Goal: Task Accomplishment & Management: Use online tool/utility

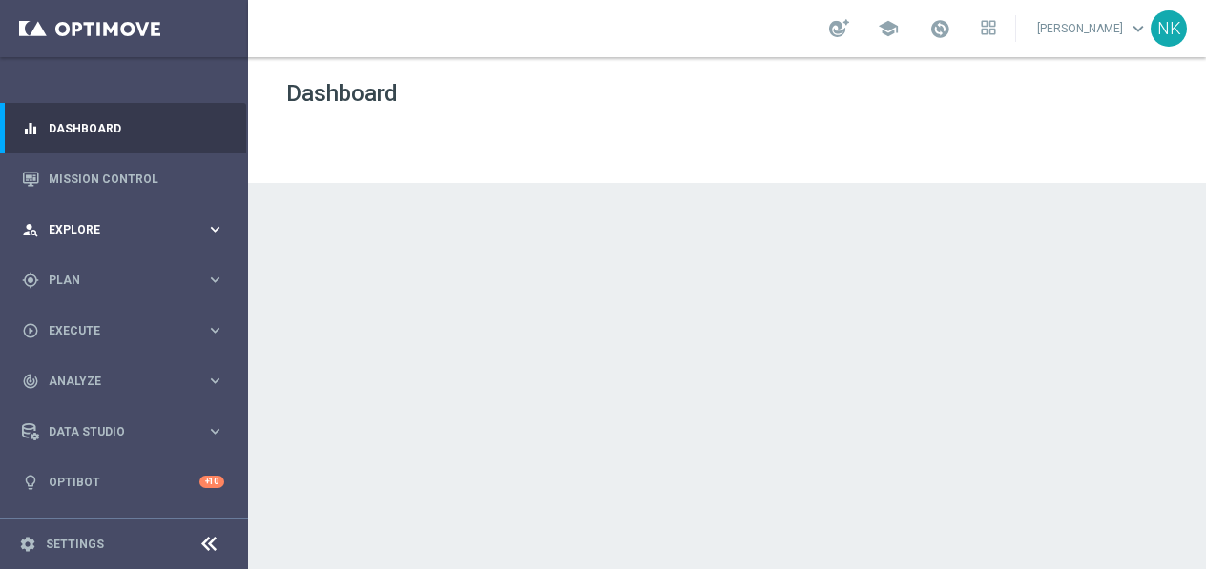
click at [143, 224] on span "Explore" at bounding box center [127, 229] width 157 height 11
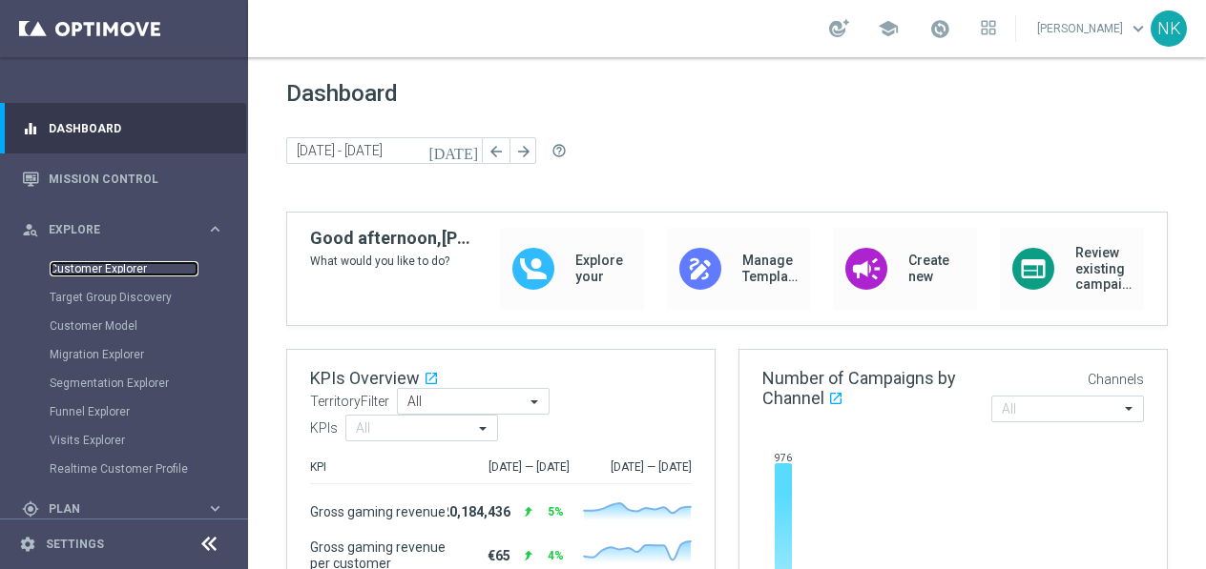
click at [116, 271] on link "Customer Explorer" at bounding box center [124, 268] width 149 height 15
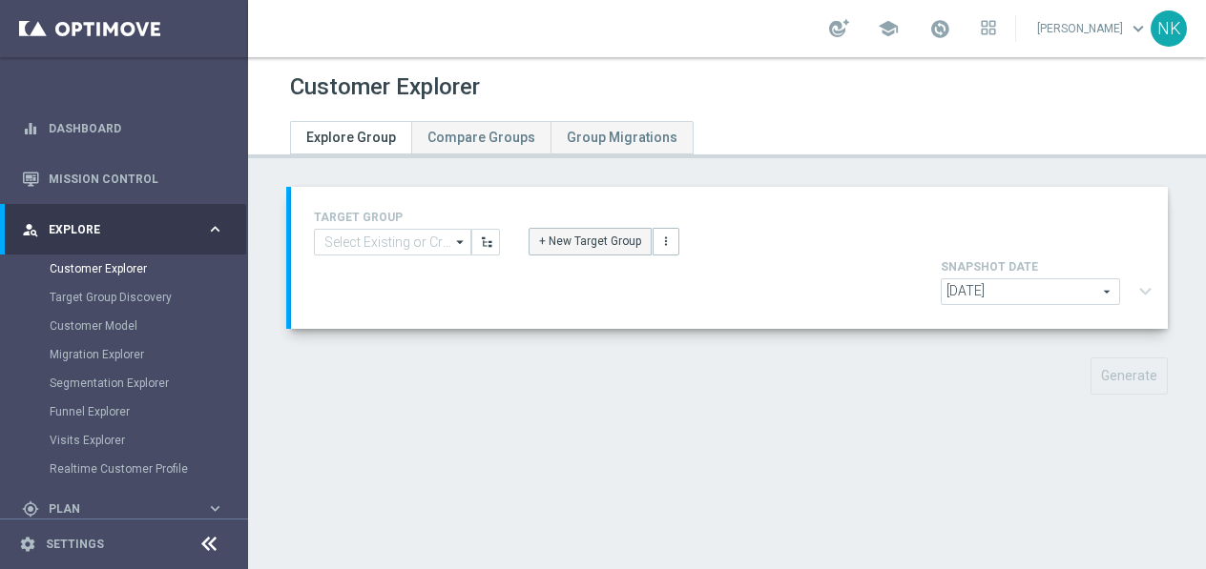
click at [563, 244] on button "+ New Target Group" at bounding box center [589, 241] width 123 height 27
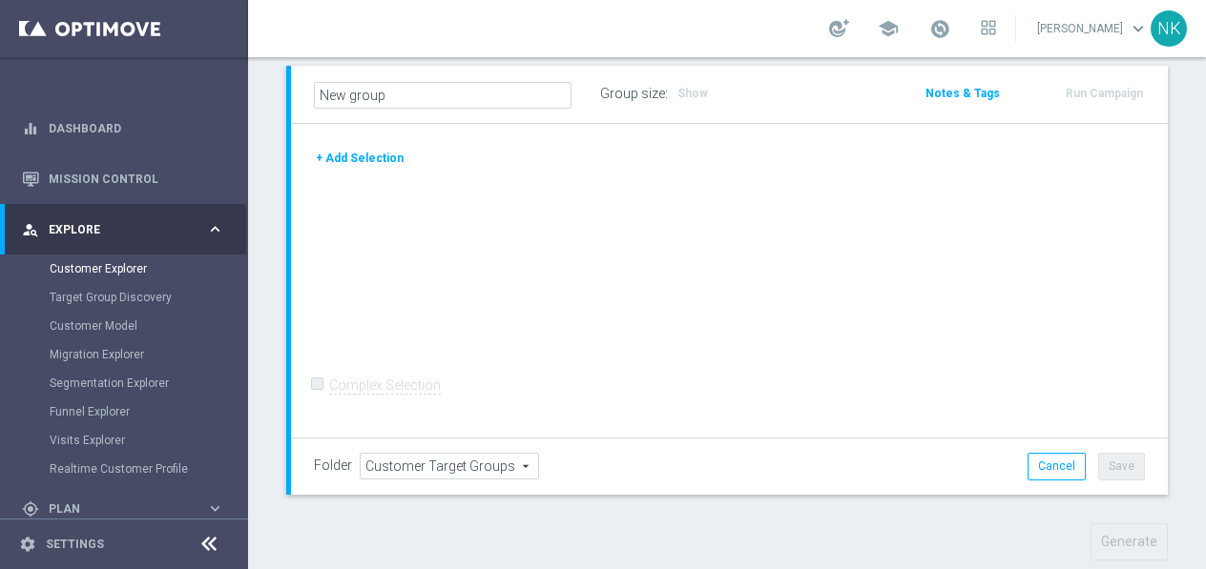
scroll to position [36, 0]
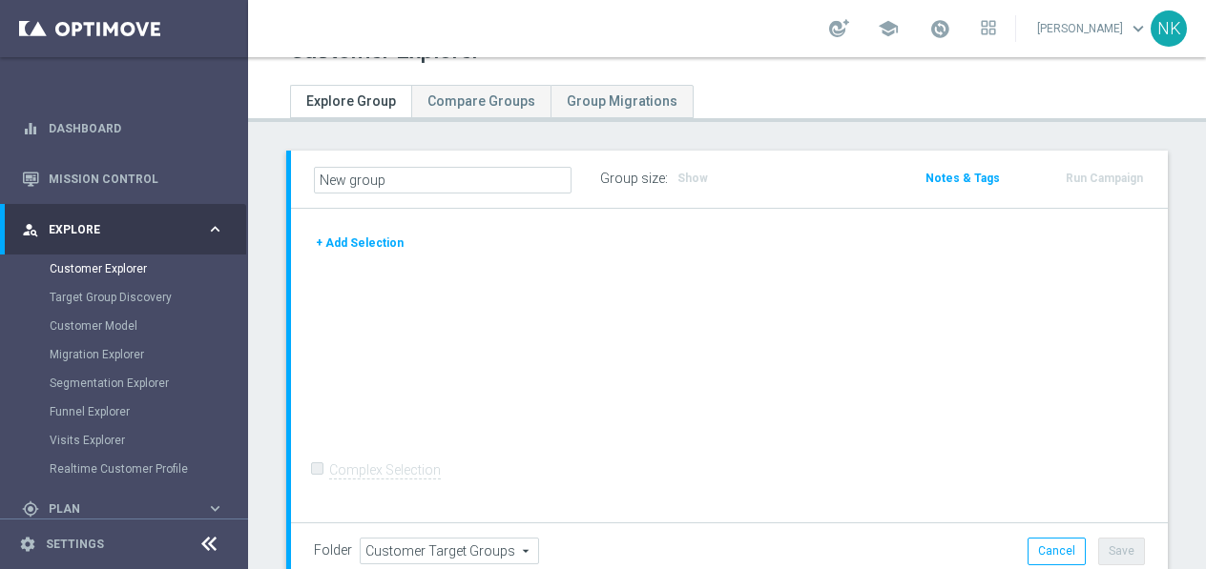
click at [383, 238] on button "+ Add Selection" at bounding box center [360, 243] width 92 height 21
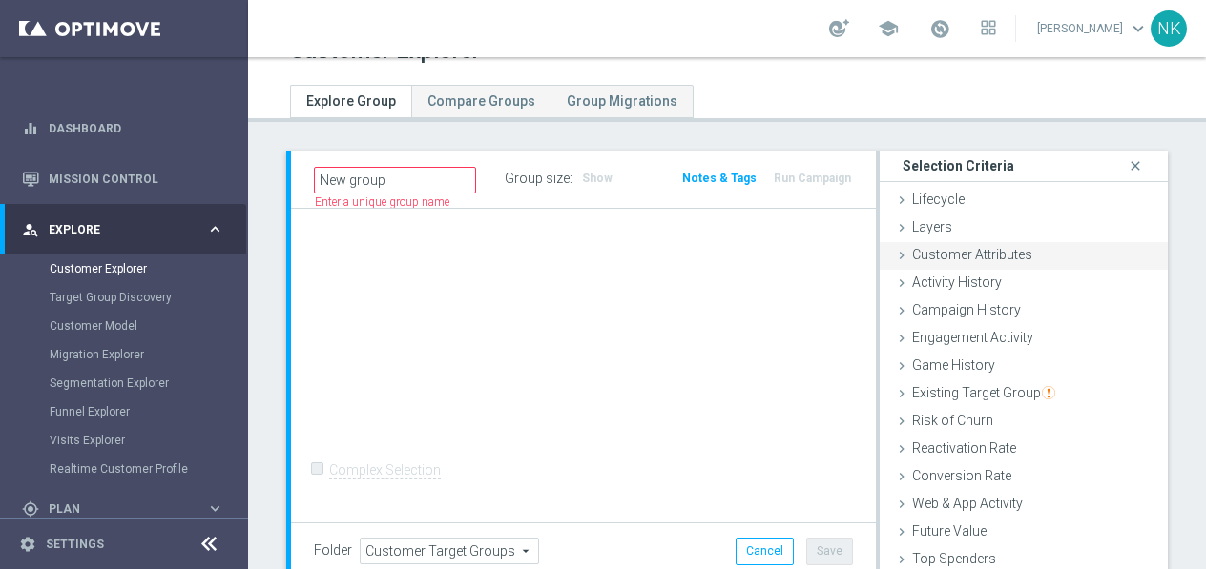
click at [957, 254] on span "Customer Attributes" at bounding box center [972, 254] width 120 height 15
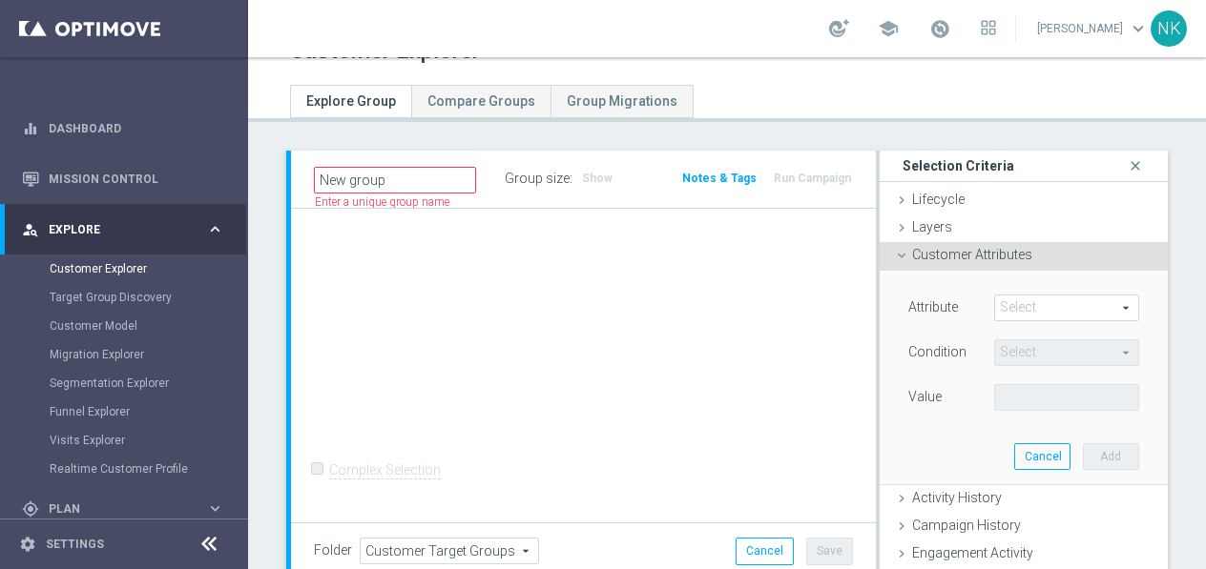
click at [1030, 303] on span at bounding box center [1066, 308] width 143 height 25
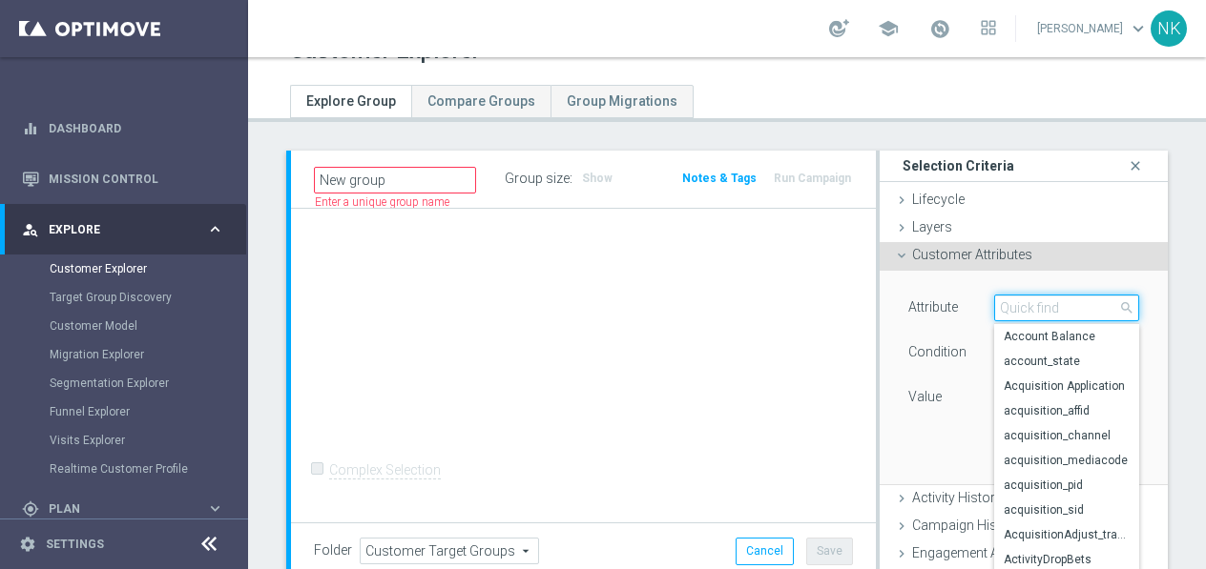
click at [1030, 303] on input "search" at bounding box center [1066, 308] width 145 height 27
type input "terr"
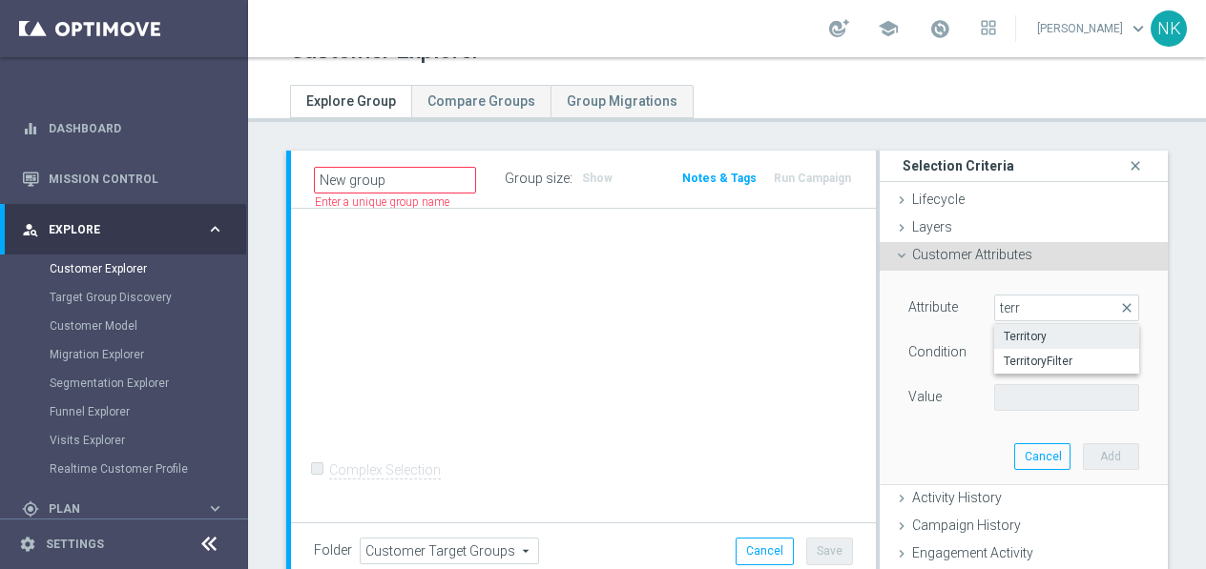
click at [1042, 337] on span "Territory" at bounding box center [1066, 336] width 126 height 15
type input "Territory"
type input "Equals"
click at [1038, 416] on div "Attribute Territory Territory arrow_drop_down search Condition Equals Equals ar…" at bounding box center [1023, 378] width 259 height 214
click at [1043, 406] on span at bounding box center [1066, 397] width 143 height 25
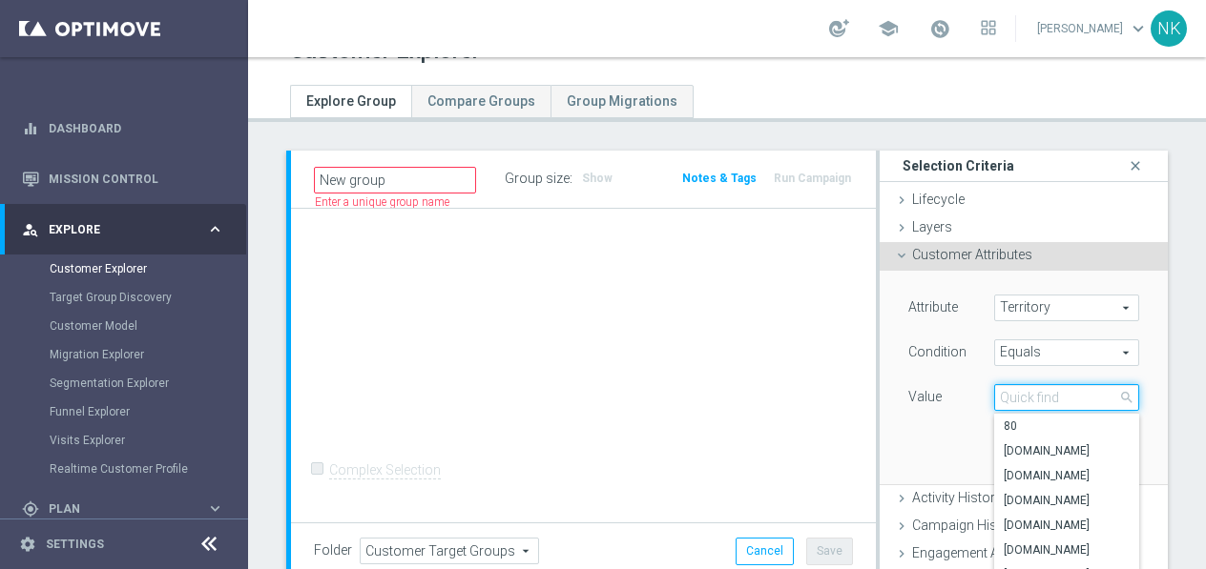
click at [1043, 406] on input "search" at bounding box center [1066, 397] width 145 height 27
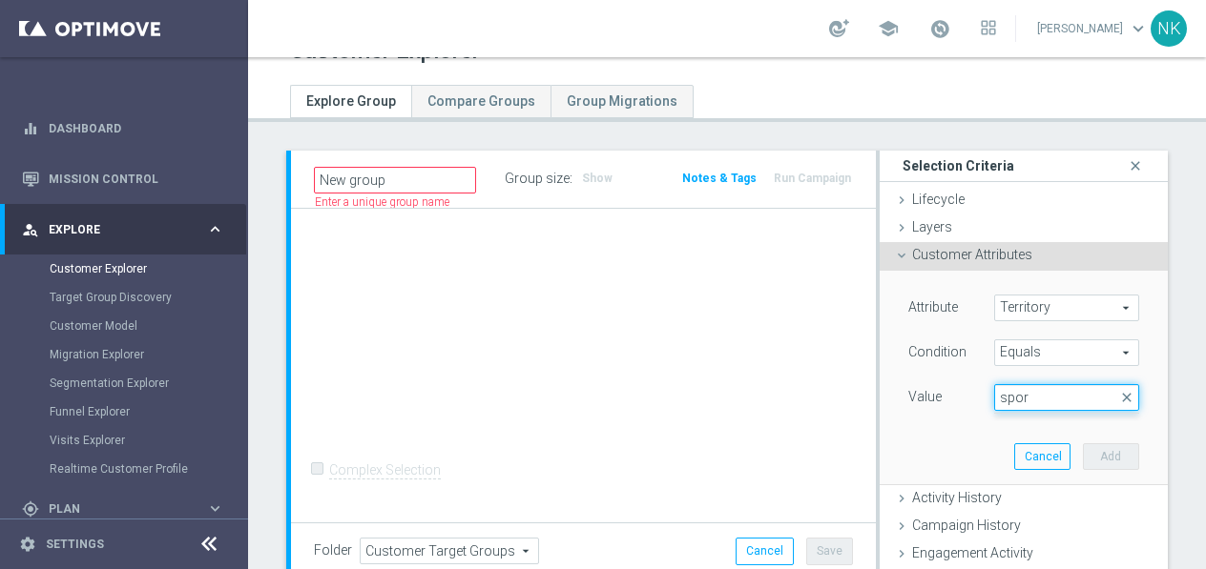
type input "sport"
click at [1060, 427] on span "[DOMAIN_NAME]" at bounding box center [1066, 426] width 126 height 15
type input "[DOMAIN_NAME]"
click at [1107, 465] on button "Add" at bounding box center [1111, 457] width 56 height 27
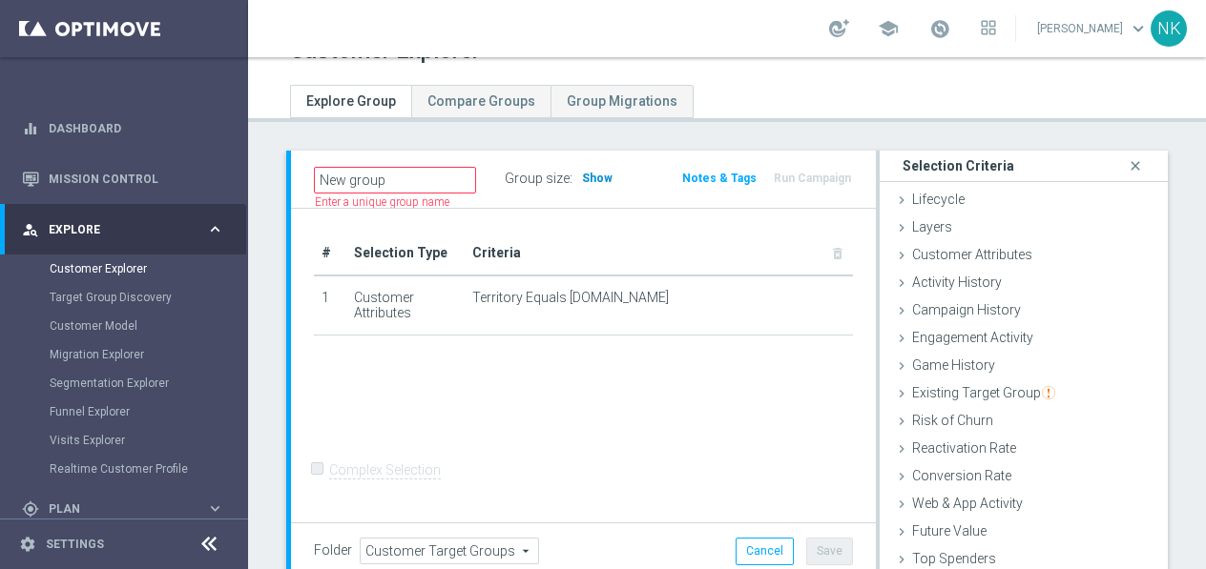
click at [606, 177] on span "Show" at bounding box center [597, 178] width 31 height 13
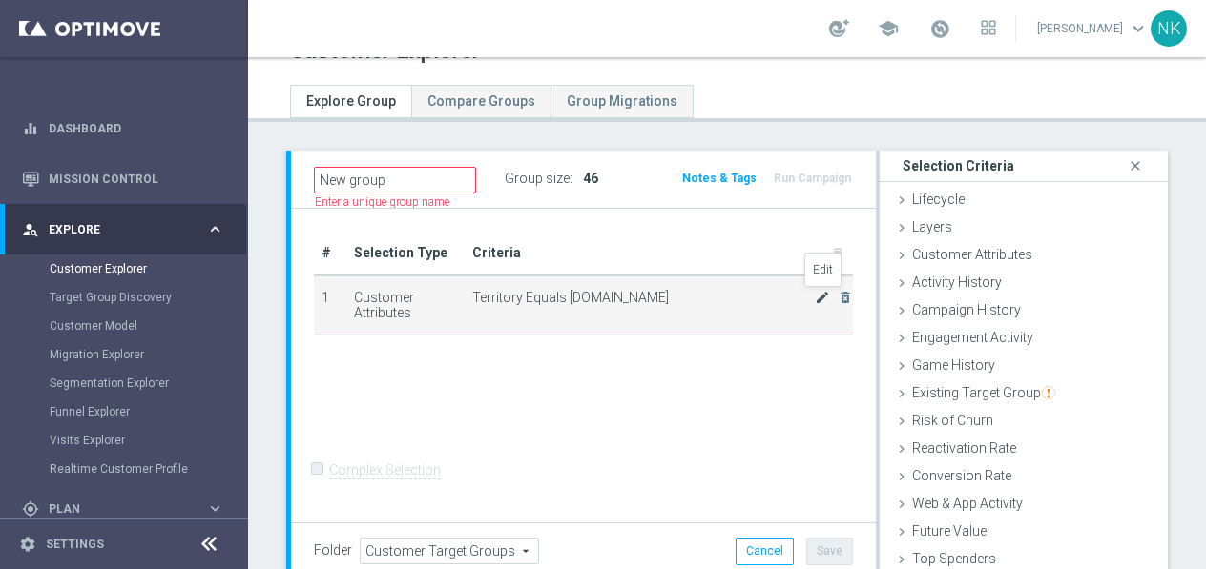
click at [821, 300] on icon "mode_edit" at bounding box center [822, 297] width 15 height 15
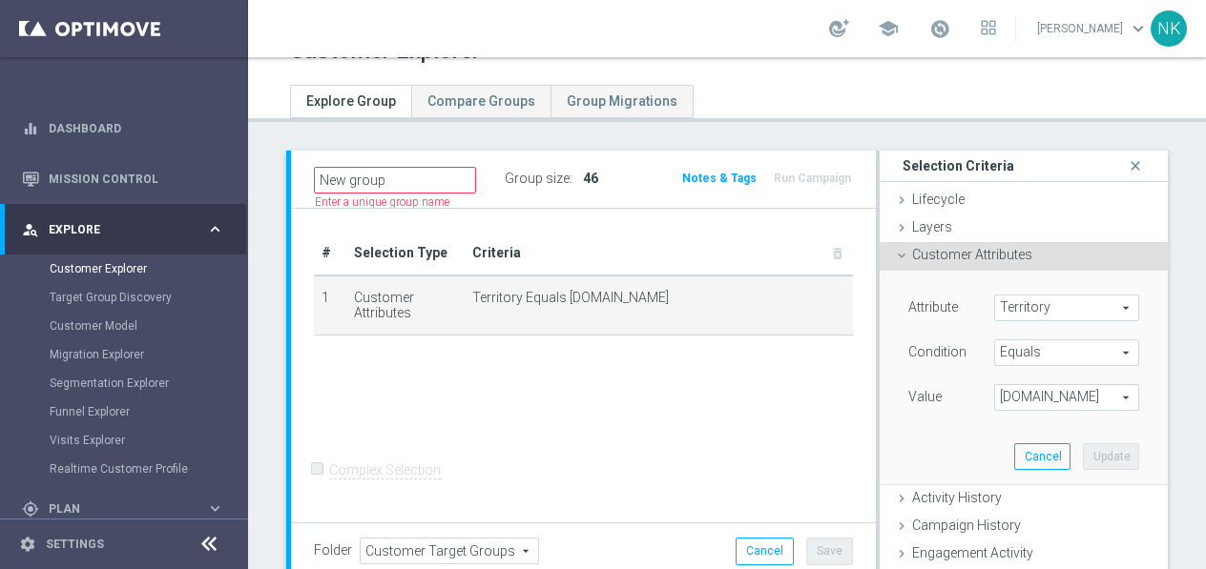
click at [1029, 398] on span "[DOMAIN_NAME]" at bounding box center [1066, 397] width 143 height 25
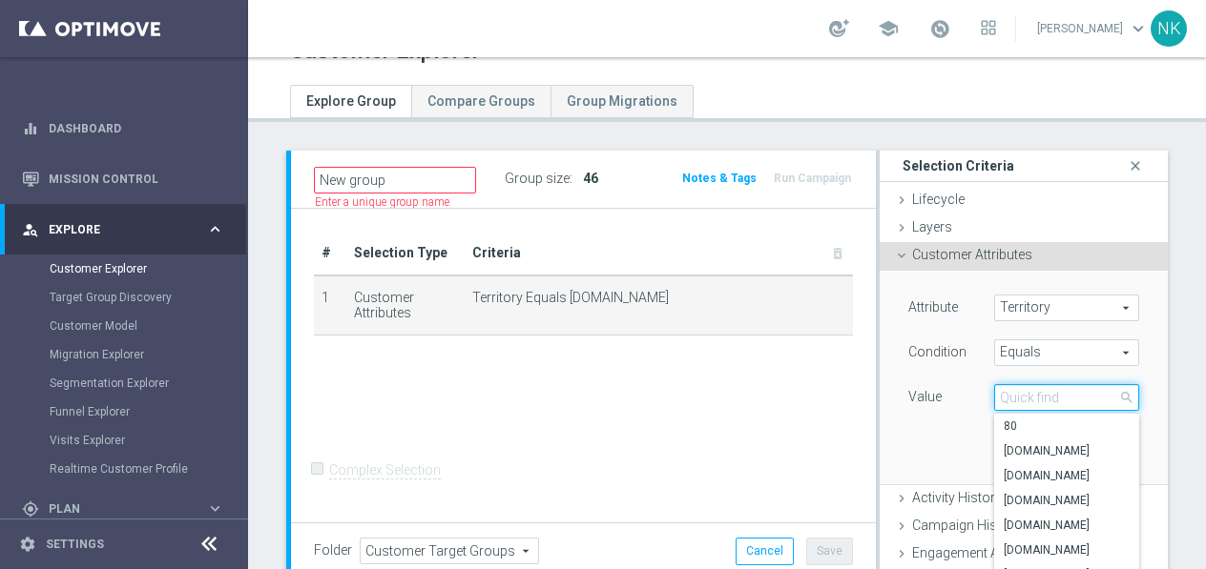
click at [1029, 398] on input "search" at bounding box center [1066, 397] width 145 height 27
type input ".[DOMAIN_NAME]"
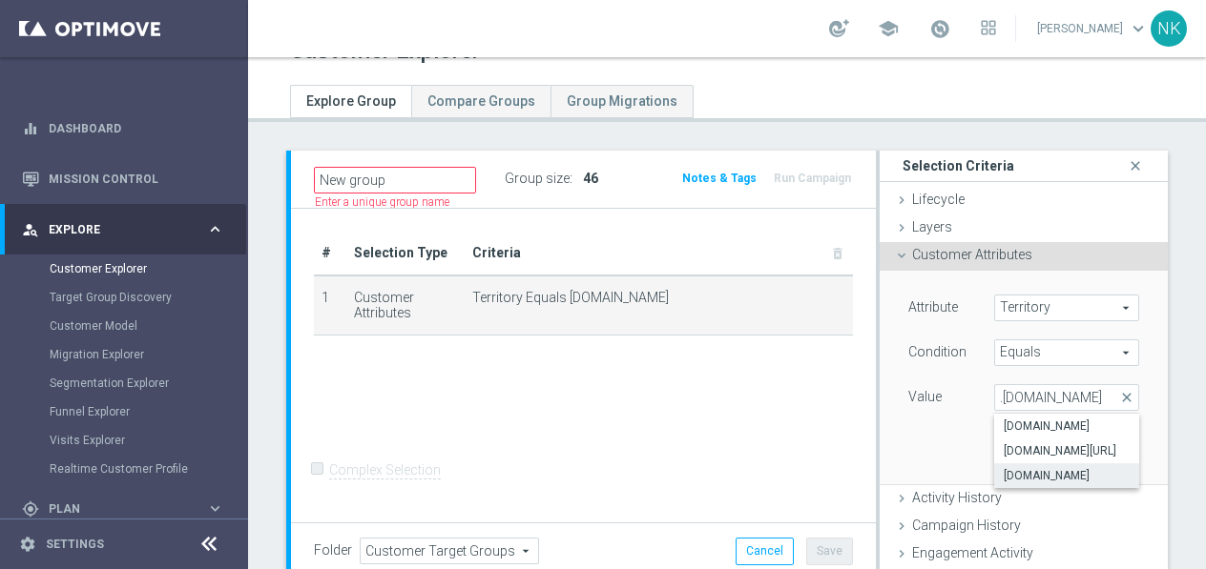
click at [954, 254] on span "Customer Attributes" at bounding box center [972, 254] width 120 height 15
